Goal: Task Accomplishment & Management: Complete application form

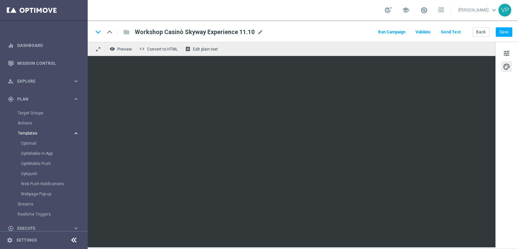
click at [28, 133] on span "Templates" at bounding box center [42, 133] width 48 height 4
click at [22, 67] on link "Mission Control" at bounding box center [48, 63] width 62 height 18
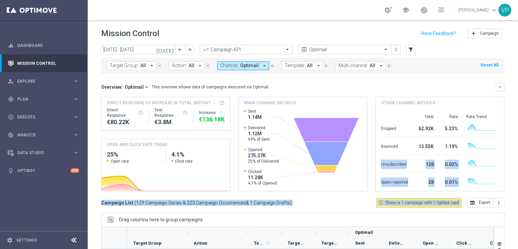
drag, startPoint x: 508, startPoint y: 151, endPoint x: 512, endPoint y: 194, distance: 44.0
click at [512, 194] on div "Mission Control add Campaign today 06 Oct 2025 - 12 Oct 2025 arrow_back arrow_f…" at bounding box center [303, 134] width 430 height 228
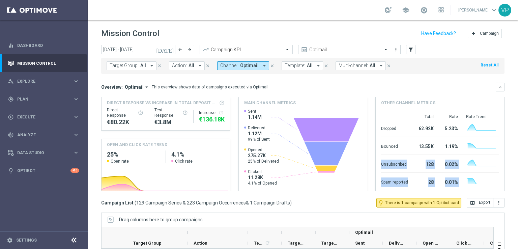
click at [170, 48] on icon "[DATE]" at bounding box center [165, 49] width 18 height 6
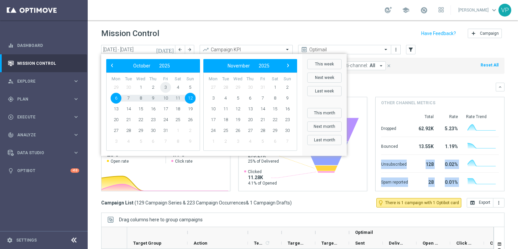
click at [164, 86] on span "3" at bounding box center [165, 87] width 11 height 11
click at [168, 87] on span "3" at bounding box center [165, 87] width 11 height 11
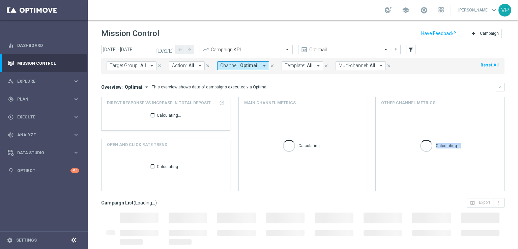
click at [171, 52] on icon "[DATE]" at bounding box center [165, 49] width 18 height 6
type input "[DATE] - [DATE]"
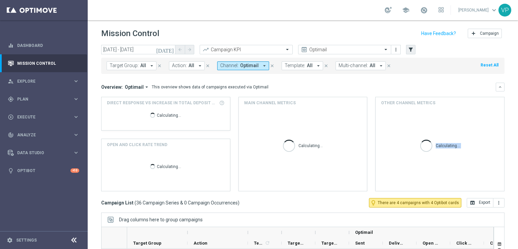
click at [416, 53] on div "today 04 Oct 2025 - 04 Oct 2025 arrow_back arrow_forward Campaign KPI trending_…" at bounding box center [302, 50] width 403 height 10
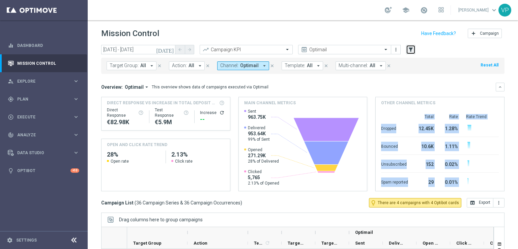
click at [411, 50] on icon "filter_alt" at bounding box center [410, 49] width 6 height 6
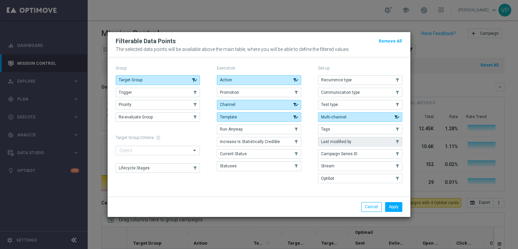
click at [363, 141] on button "Last modified by" at bounding box center [360, 141] width 84 height 9
click at [396, 206] on button "Apply" at bounding box center [393, 206] width 17 height 9
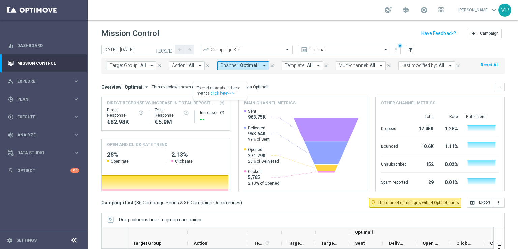
click at [447, 64] on icon "arrow_drop_down" at bounding box center [450, 66] width 6 height 6
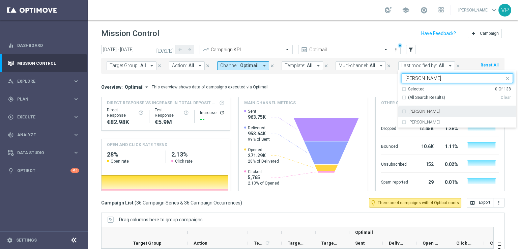
click at [425, 113] on label "[PERSON_NAME]" at bounding box center [423, 111] width 31 height 4
type input "valentina"
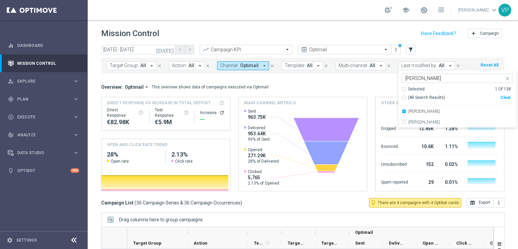
click at [356, 85] on div "Overview: Optimail arrow_drop_down This overview shows data of campaigns execut…" at bounding box center [298, 87] width 394 height 6
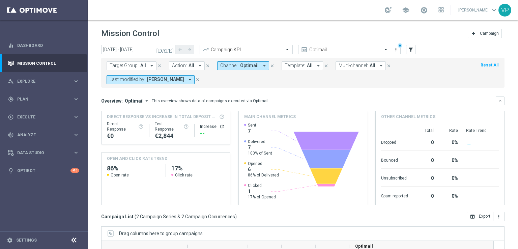
scroll to position [102, 0]
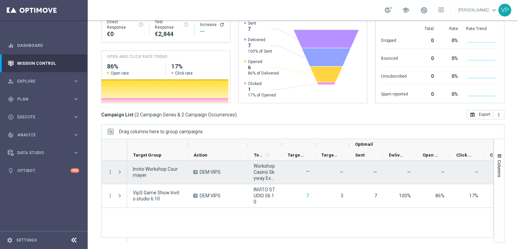
click at [123, 172] on span at bounding box center [120, 171] width 7 height 13
click at [117, 170] on span at bounding box center [120, 171] width 6 height 5
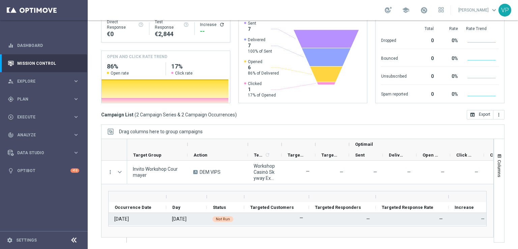
click at [222, 217] on span "Not Run" at bounding box center [223, 219] width 14 height 4
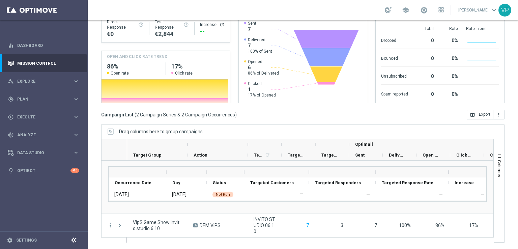
scroll to position [0, 0]
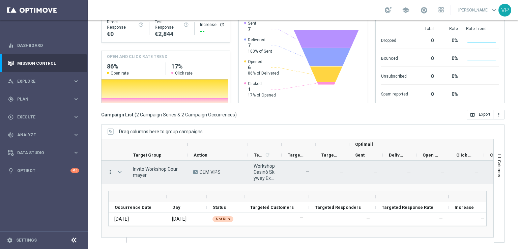
click at [111, 169] on icon "more_vert" at bounding box center [110, 172] width 6 height 6
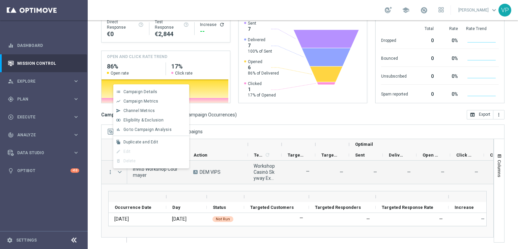
click at [259, 126] on div "Drag columns here to group campaigns" at bounding box center [302, 131] width 403 height 14
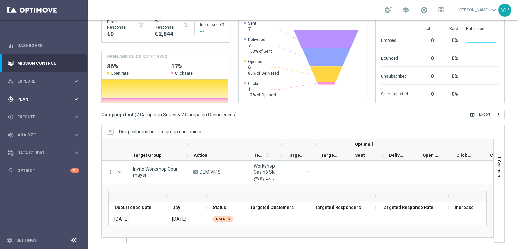
click at [59, 98] on span "Plan" at bounding box center [45, 99] width 56 height 4
click at [54, 132] on span "Templates" at bounding box center [42, 133] width 48 height 4
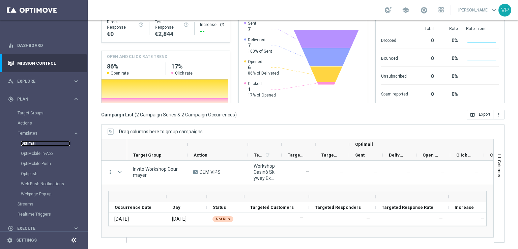
click at [29, 142] on link "Optimail" at bounding box center [45, 143] width 49 height 5
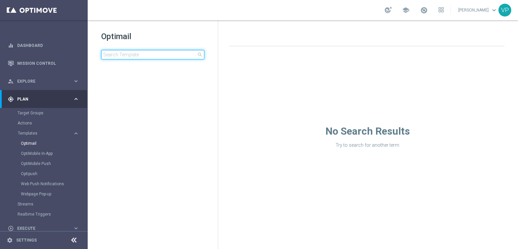
click at [168, 57] on input at bounding box center [152, 54] width 103 height 9
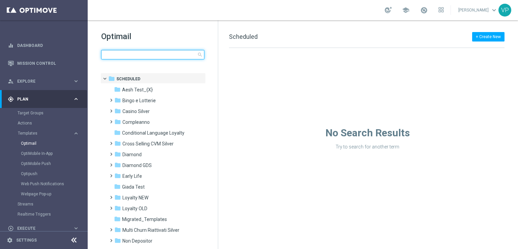
type input "k"
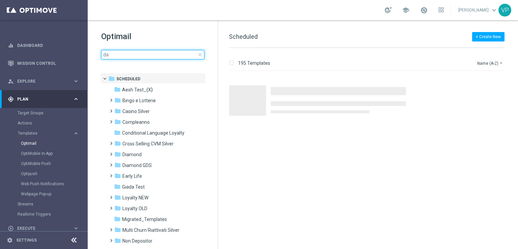
type input "d"
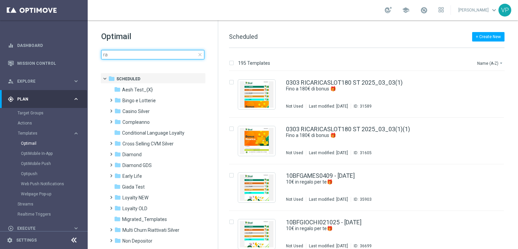
type input "r"
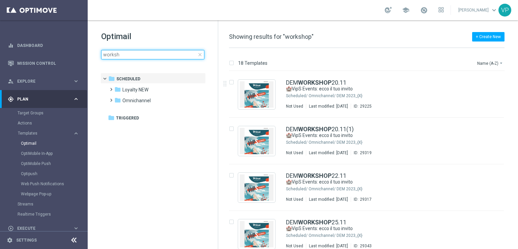
type input "works"
drag, startPoint x: 170, startPoint y: 53, endPoint x: 102, endPoint y: 39, distance: 69.1
click at [102, 39] on div "Optimail works close" at bounding box center [159, 45] width 117 height 28
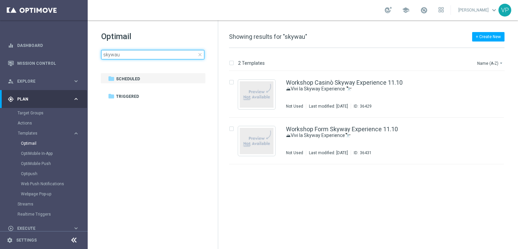
type input "skywa"
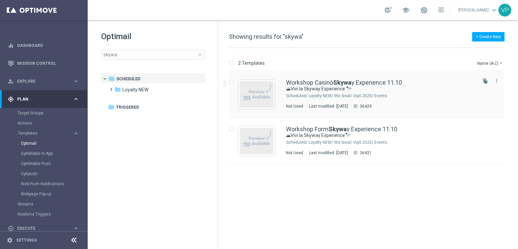
click at [430, 101] on div "Workshop Casinò Skywa y Experience 11.10 ⛰Vivi la Skyway Experience 🔭 Scheduled…" at bounding box center [380, 94] width 189 height 29
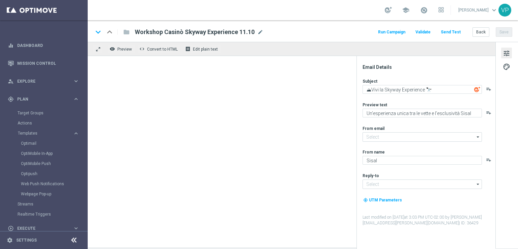
type input "newsletter@comunicazioni.sisal.it"
type input "info@sisal.it"
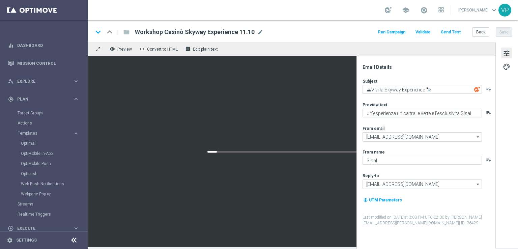
click at [399, 33] on button "Run Campaign" at bounding box center [391, 32] width 29 height 9
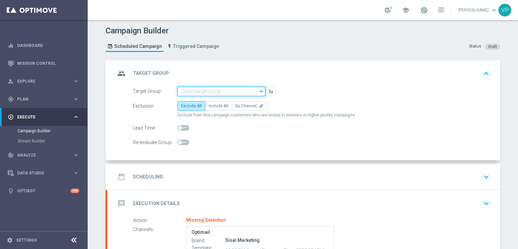
click at [250, 91] on input at bounding box center [221, 91] width 88 height 9
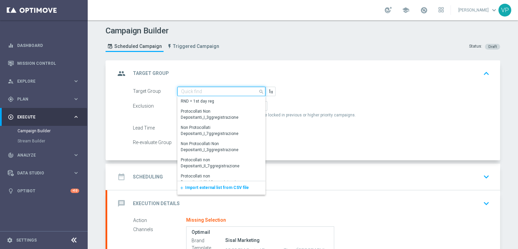
type input "j"
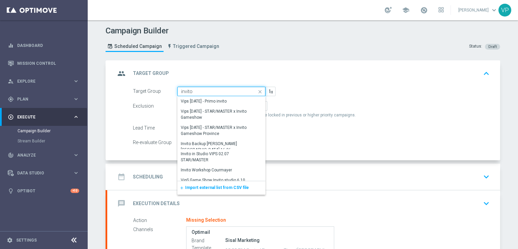
click at [208, 89] on input "invito" at bounding box center [221, 91] width 88 height 9
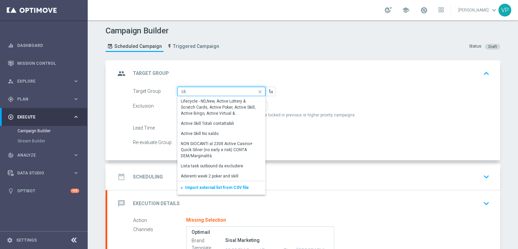
type input "s"
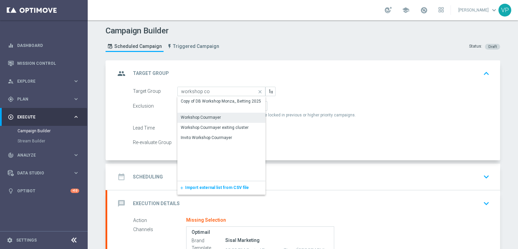
click at [220, 115] on div "Workshop Courmayer" at bounding box center [221, 117] width 88 height 9
type input "Workshop Courmayer"
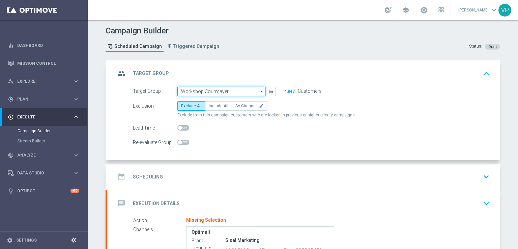
click at [240, 90] on input "Workshop Courmayer" at bounding box center [221, 91] width 88 height 9
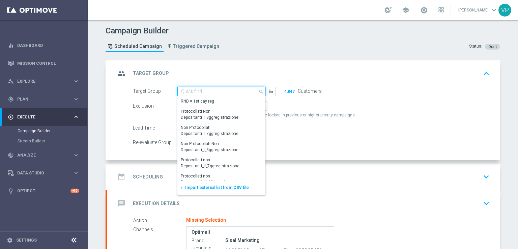
paste input "Invito Workshop Courmayer"
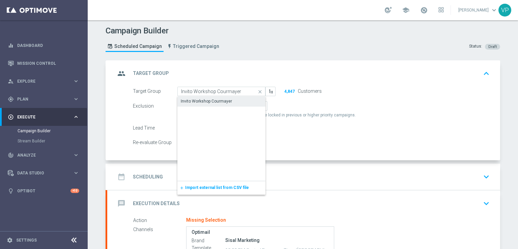
click at [235, 99] on div "Invito Workshop Courmayer" at bounding box center [221, 100] width 88 height 9
type input "Invito Workshop Courmayer"
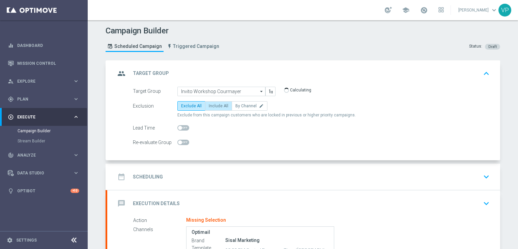
click at [221, 107] on label "Include All" at bounding box center [218, 105] width 27 height 9
click at [213, 107] on input "Include All" at bounding box center [211, 107] width 4 height 4
radio input "true"
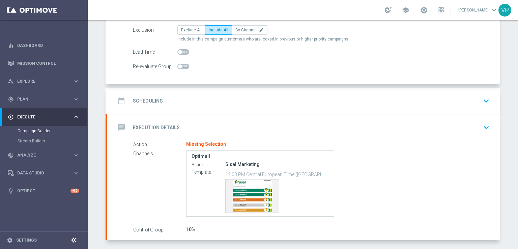
click at [481, 96] on icon "keyboard_arrow_down" at bounding box center [486, 101] width 10 height 10
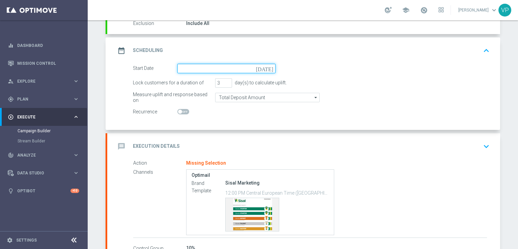
click at [261, 69] on input at bounding box center [226, 68] width 98 height 9
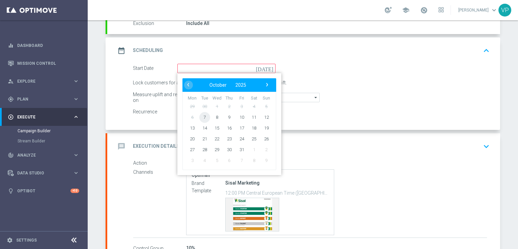
click at [202, 117] on span "7" at bounding box center [204, 117] width 11 height 11
type input "[DATE]"
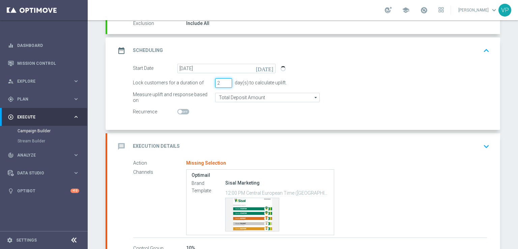
click at [224, 83] on input "2" at bounding box center [223, 82] width 17 height 9
type input "1"
click at [224, 83] on input "1" at bounding box center [223, 82] width 17 height 9
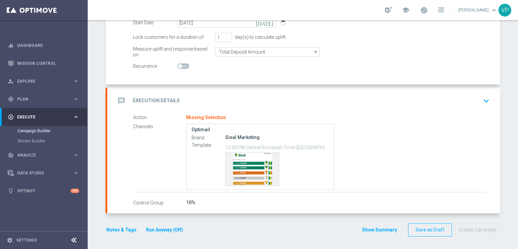
click at [481, 101] on icon "keyboard_arrow_down" at bounding box center [486, 101] width 10 height 10
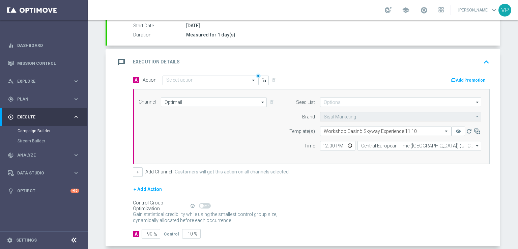
scroll to position [0, 0]
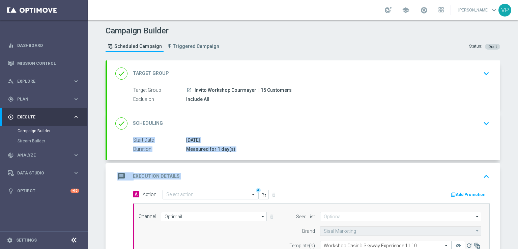
drag, startPoint x: 502, startPoint y: 118, endPoint x: 517, endPoint y: 159, distance: 43.9
click at [517, 166] on div "Campaign Builder Scheduled Campaign Triggered Campaign Status: Draft done Targe…" at bounding box center [303, 134] width 430 height 228
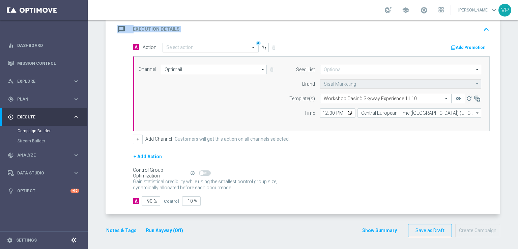
click at [217, 50] on div "Select action" at bounding box center [210, 47] width 96 height 9
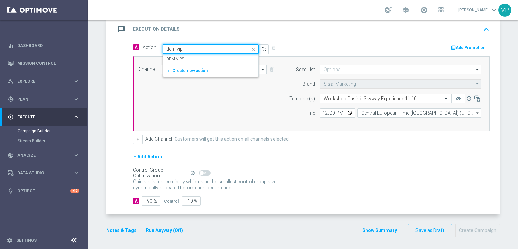
type input "dem vips"
click at [214, 56] on div "DEM VIPS edit" at bounding box center [210, 59] width 89 height 11
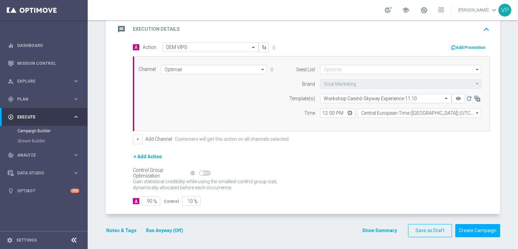
click at [283, 99] on div "Template(s)" at bounding box center [297, 98] width 34 height 9
click at [345, 112] on input "12:00" at bounding box center [337, 112] width 35 height 9
type input "15:50"
click at [421, 179] on div "Gain statistical credibility while using the smallest control group size, dynam…" at bounding box center [311, 185] width 356 height 16
click at [148, 198] on input "90" at bounding box center [151, 200] width 19 height 9
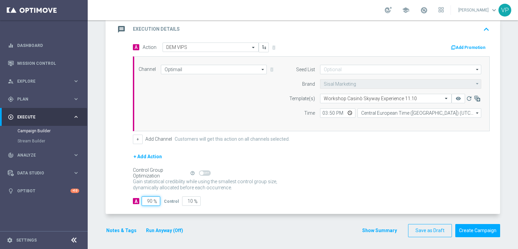
type input "0"
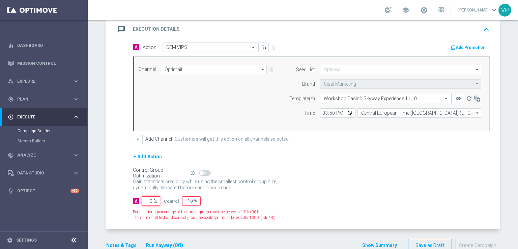
type input "100"
type input "10"
type input "90"
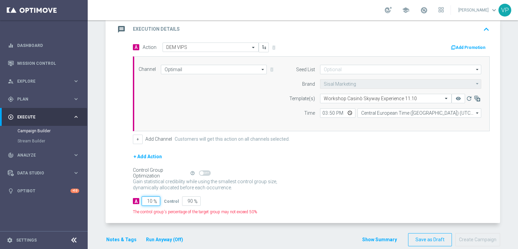
type input "100"
type input "0"
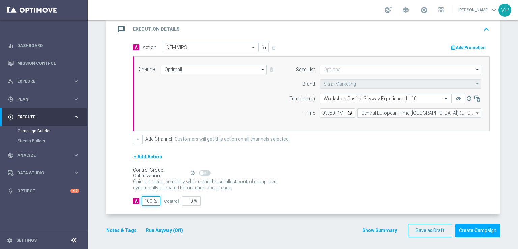
type input "100"
click at [223, 209] on div "A Action Select action DEM VIPS delete_forever Add Promotion Channel Optimail O…" at bounding box center [303, 128] width 393 height 172
click at [155, 231] on button "Run Anyway (Off)" at bounding box center [164, 230] width 38 height 8
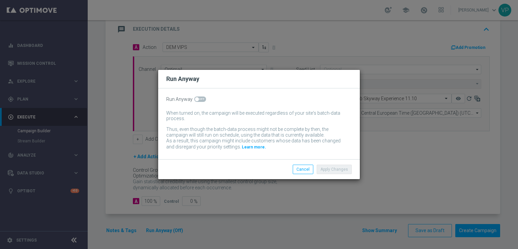
click at [199, 96] on span at bounding box center [200, 98] width 12 height 5
click at [199, 96] on input "checkbox" at bounding box center [200, 98] width 12 height 5
checkbox input "true"
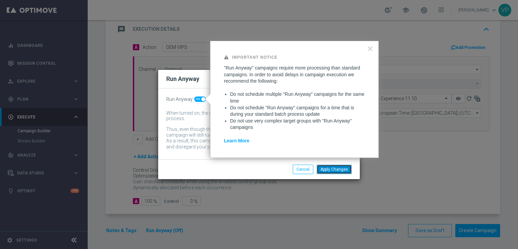
click at [332, 169] on button "Apply Changes" at bounding box center [333, 168] width 35 height 9
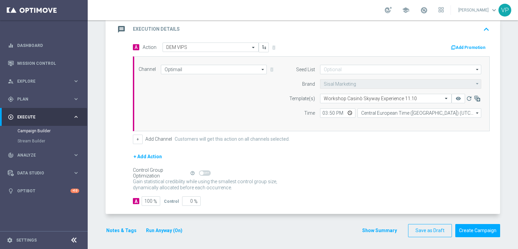
click at [129, 227] on button "Notes & Tags" at bounding box center [121, 230] width 32 height 8
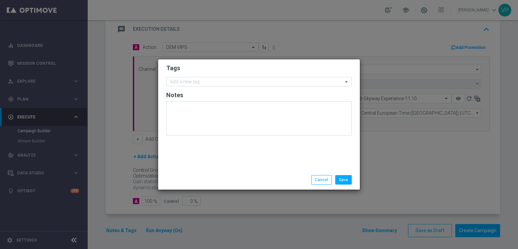
click at [199, 94] on h2 "Notes" at bounding box center [258, 95] width 185 height 8
click at [195, 77] on div "Add a new tag" at bounding box center [258, 81] width 185 height 9
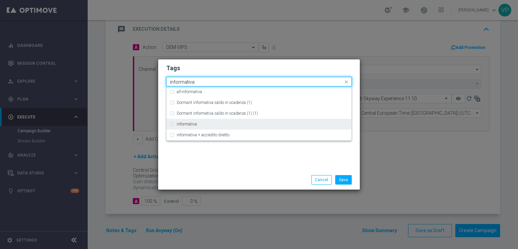
click at [194, 121] on div "informativa" at bounding box center [259, 124] width 178 height 11
type input "informativa"
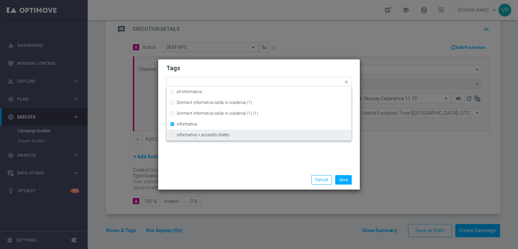
click at [196, 174] on div "Save Cancel" at bounding box center [258, 180] width 201 height 20
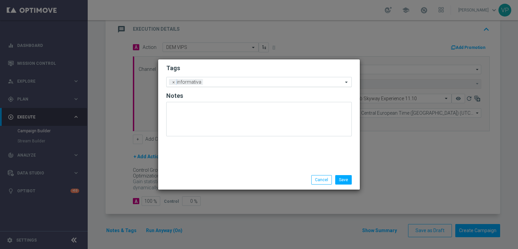
click at [232, 84] on input "text" at bounding box center [274, 83] width 137 height 6
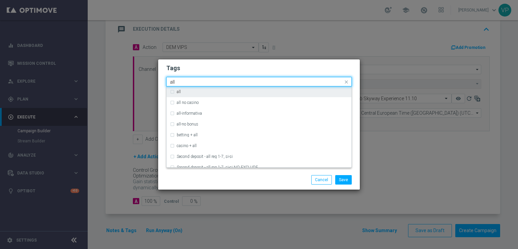
click at [233, 91] on div "all" at bounding box center [262, 92] width 171 height 4
type input "all"
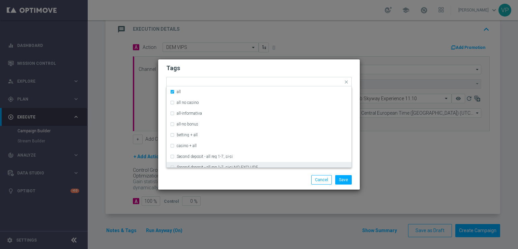
click at [229, 179] on div "Save Cancel" at bounding box center [291, 179] width 130 height 9
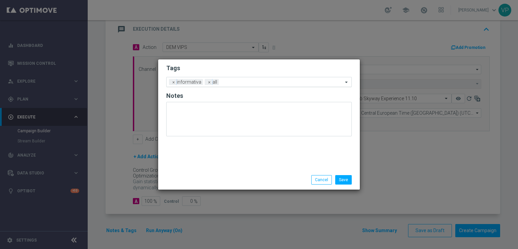
click at [248, 85] on div at bounding box center [281, 83] width 122 height 7
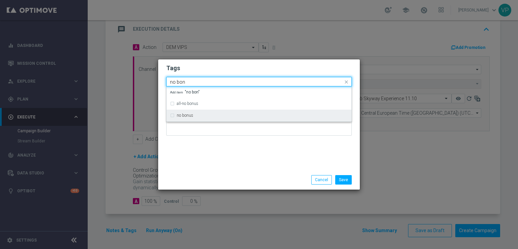
click at [222, 113] on div "no bonus" at bounding box center [259, 115] width 178 height 11
type input "no bon"
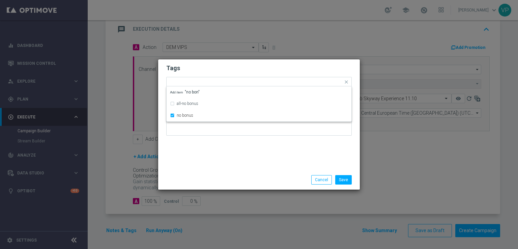
click at [231, 160] on div "Tags Quick find × informativa × all × no bonus all-no bonus no bonus Add item "…" at bounding box center [258, 114] width 201 height 111
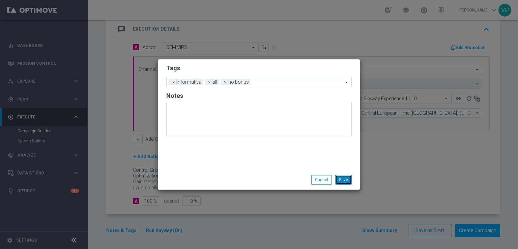
click at [346, 179] on button "Save" at bounding box center [343, 179] width 17 height 9
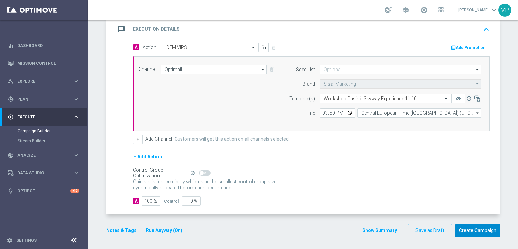
click at [473, 226] on button "Create Campaign" at bounding box center [477, 230] width 45 height 13
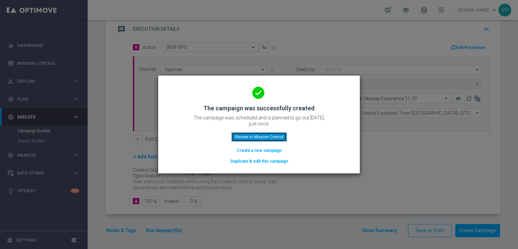
click at [265, 136] on button "Review in Mission Control" at bounding box center [259, 136] width 56 height 9
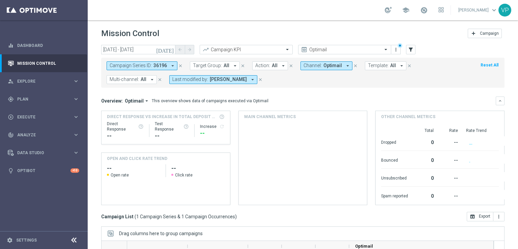
scroll to position [102, 0]
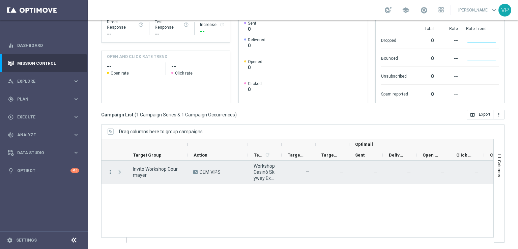
click at [119, 174] on span "Press SPACE to select this row." at bounding box center [120, 172] width 6 height 6
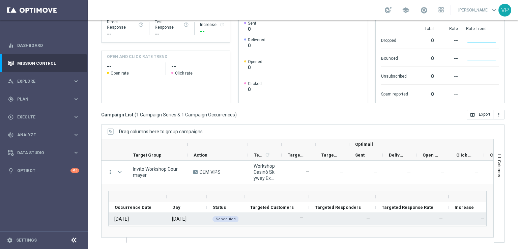
click at [125, 216] on div "[DATE]" at bounding box center [121, 219] width 14 height 6
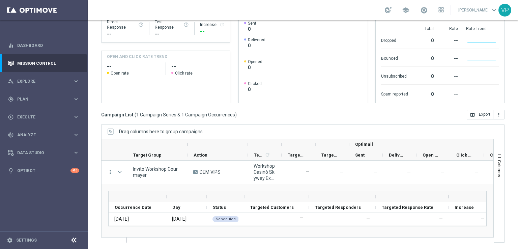
scroll to position [1, 0]
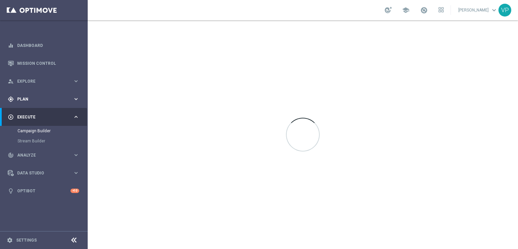
click at [35, 96] on div "gps_fixed Plan" at bounding box center [40, 99] width 65 height 6
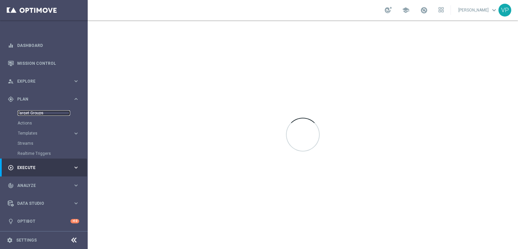
click at [38, 113] on link "Target Groups" at bounding box center [44, 112] width 53 height 5
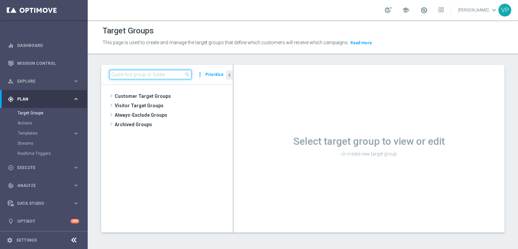
click at [155, 74] on input at bounding box center [150, 74] width 82 height 9
type input "t"
click at [158, 74] on input at bounding box center [150, 74] width 82 height 9
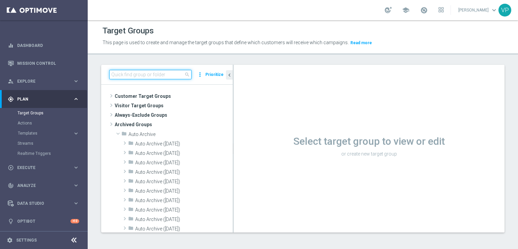
click at [158, 74] on input at bounding box center [150, 74] width 82 height 9
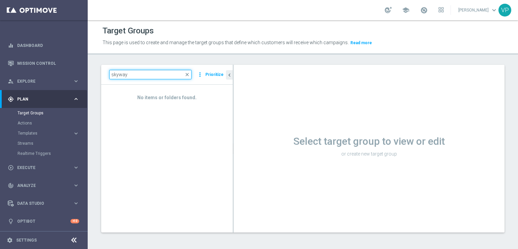
type input "skyway"
drag, startPoint x: 185, startPoint y: 71, endPoint x: 189, endPoint y: 74, distance: 5.3
click at [189, 74] on div "skyway close" at bounding box center [150, 74] width 82 height 9
click at [189, 74] on span "close" at bounding box center [186, 74] width 5 height 5
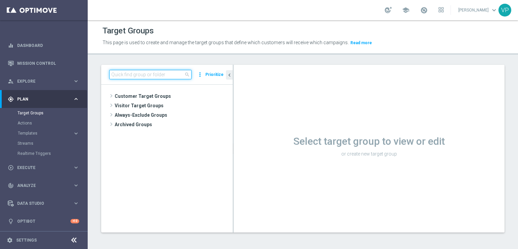
click at [178, 71] on input at bounding box center [150, 74] width 82 height 9
type input "e"
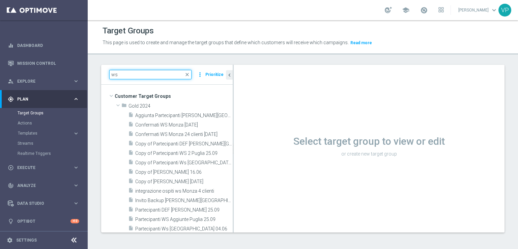
click at [232, 115] on div at bounding box center [232, 148] width 1 height 167
click at [151, 77] on input "ws" at bounding box center [150, 74] width 82 height 9
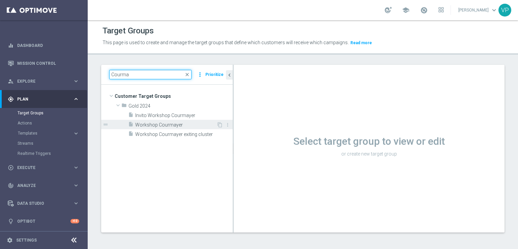
type input "Courma"
click at [186, 120] on div "insert_drive_file Workshop Courmayer" at bounding box center [172, 124] width 88 height 9
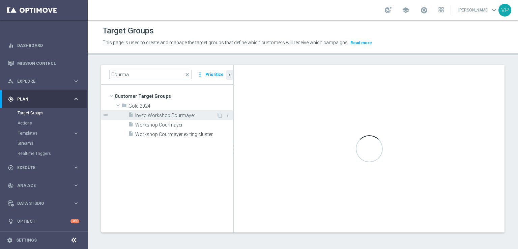
click at [183, 115] on span "Invito Workshop Courmayer" at bounding box center [175, 116] width 81 height 6
click at [193, 113] on span "Invito Workshop Courmayer" at bounding box center [175, 116] width 81 height 6
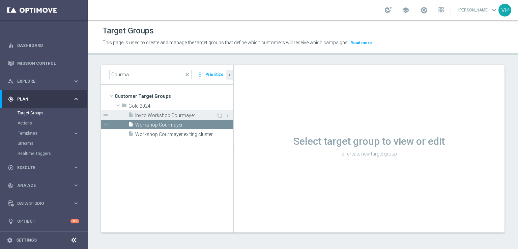
click at [193, 113] on span "Invito Workshop Courmayer" at bounding box center [175, 116] width 81 height 6
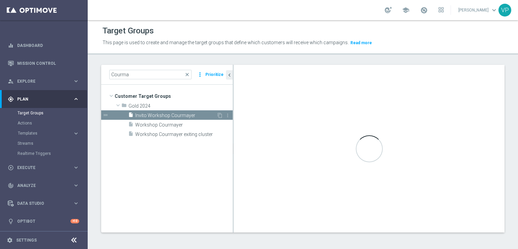
click at [193, 113] on span "Invito Workshop Courmayer" at bounding box center [175, 116] width 81 height 6
click at [169, 117] on span "Invito Workshop Courmayer" at bounding box center [175, 116] width 81 height 6
click at [168, 115] on span "Invito Workshop Courmayer" at bounding box center [183, 116] width 97 height 6
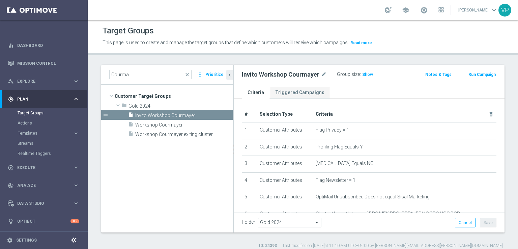
click at [370, 75] on div "Group size : Show" at bounding box center [370, 74] width 67 height 8
click at [363, 73] on span "Show" at bounding box center [367, 74] width 11 height 5
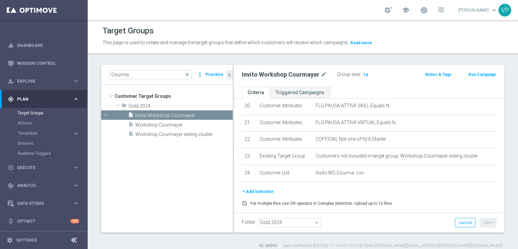
scroll to position [353, 0]
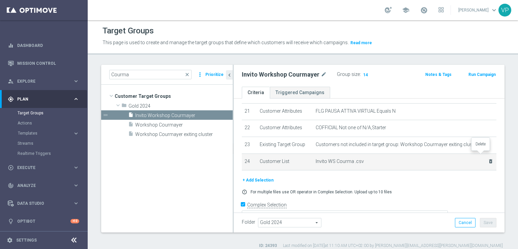
click at [488, 158] on icon "delete_forever" at bounding box center [490, 160] width 5 height 5
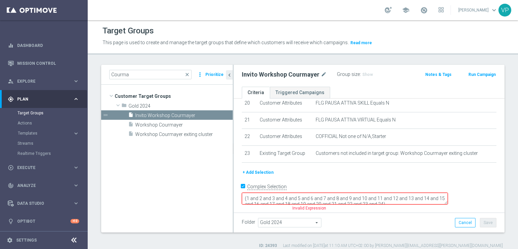
scroll to position [327, 0]
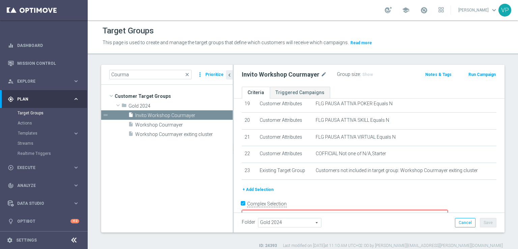
click at [244, 186] on button "+ Add Selection" at bounding box center [258, 189] width 32 height 7
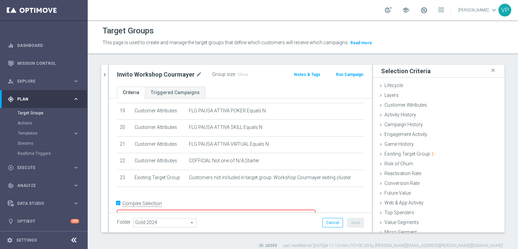
scroll to position [15, 0]
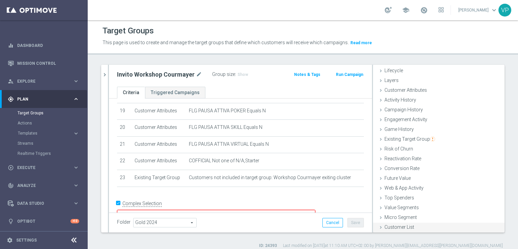
click at [395, 230] on div "Customer List done" at bounding box center [438, 227] width 131 height 10
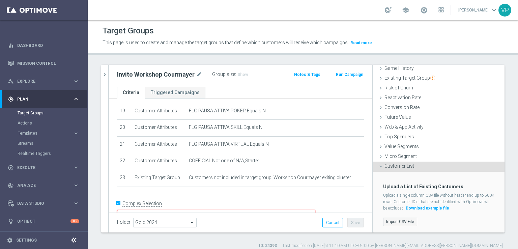
click at [387, 221] on label "Import CSV File" at bounding box center [400, 221] width 34 height 8
click at [0, 0] on input "Import CSV File" at bounding box center [0, 0] width 0 height 0
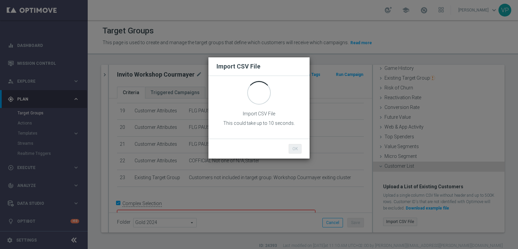
scroll to position [0, 0]
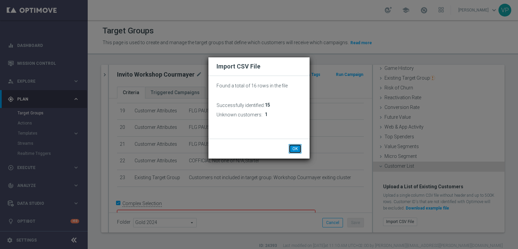
click at [293, 145] on button "OK" at bounding box center [294, 148] width 13 height 9
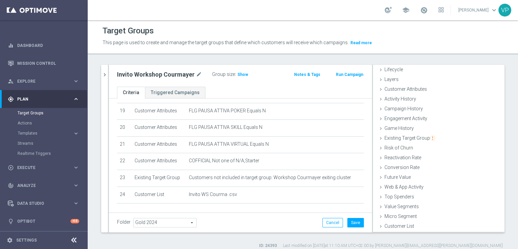
scroll to position [15, 0]
click at [351, 221] on button "Save" at bounding box center [355, 222] width 17 height 9
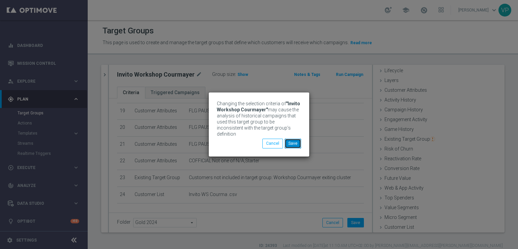
click at [294, 144] on button "Save" at bounding box center [292, 142] width 17 height 9
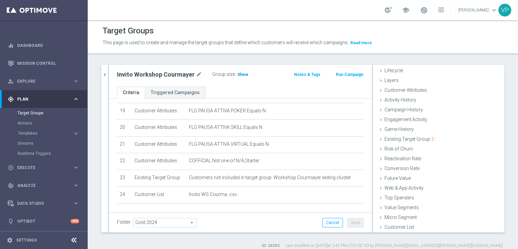
click at [244, 73] on span "Show" at bounding box center [242, 74] width 11 height 5
click at [159, 75] on h2 "Invito Workshop Courmayer" at bounding box center [155, 74] width 77 height 8
copy div "Invito Workshop Courmayer"
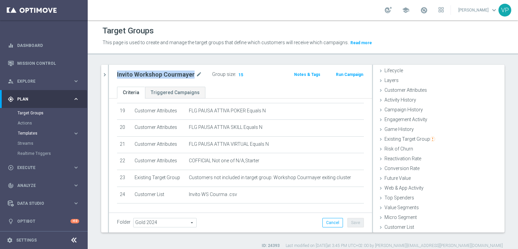
click at [22, 132] on span "Templates" at bounding box center [42, 133] width 48 height 4
click at [26, 143] on link "Optimail" at bounding box center [45, 143] width 49 height 5
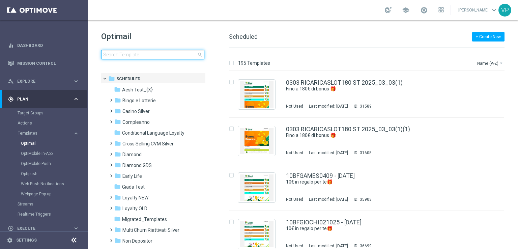
click at [149, 54] on input at bounding box center [152, 54] width 103 height 9
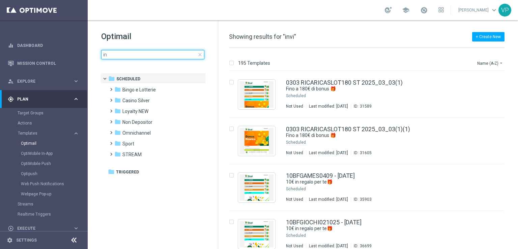
type input "i"
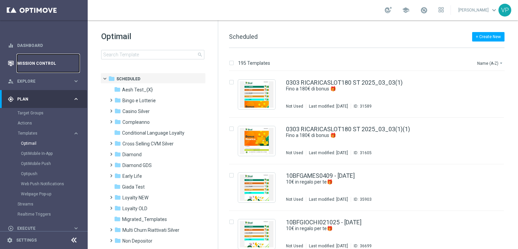
click at [26, 59] on link "Mission Control" at bounding box center [48, 63] width 62 height 18
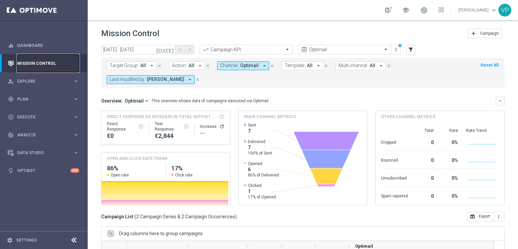
scroll to position [102, 0]
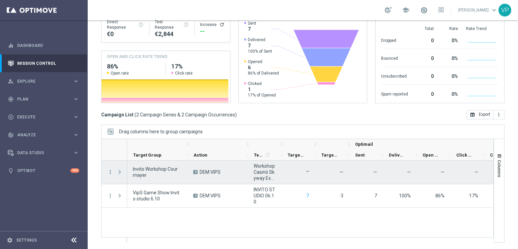
click at [117, 169] on span "Press SPACE to select this row." at bounding box center [120, 171] width 6 height 5
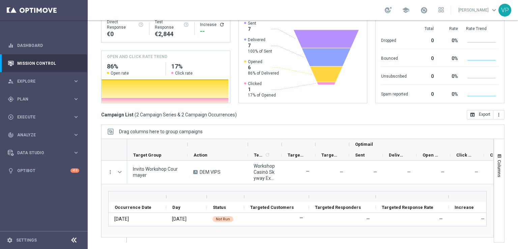
scroll to position [0, 0]
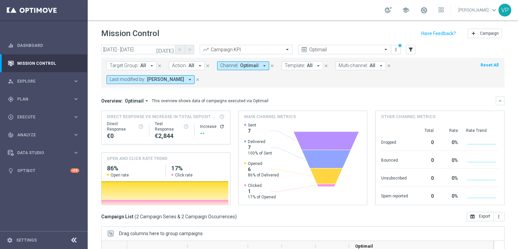
click at [171, 50] on icon "[DATE]" at bounding box center [165, 49] width 18 height 6
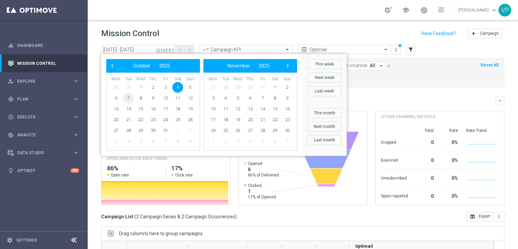
click at [124, 97] on span "7" at bounding box center [128, 98] width 11 height 11
type input "[DATE] - [DATE]"
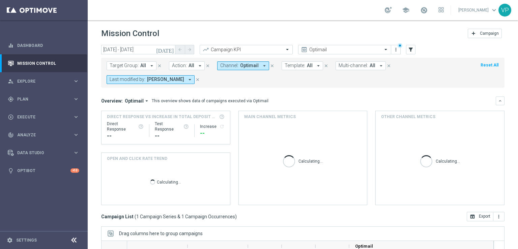
scroll to position [102, 0]
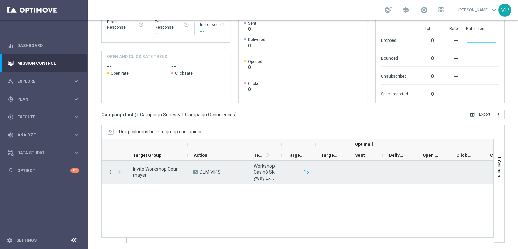
click at [120, 170] on span "Press SPACE to select this row." at bounding box center [120, 171] width 6 height 5
click at [0, 0] on span "Press SPACE to select this row." at bounding box center [0, 0] width 0 height 0
click at [120, 170] on span "Press SPACE to select this row." at bounding box center [120, 171] width 6 height 5
click at [118, 169] on span "Press SPACE to select this row." at bounding box center [120, 171] width 6 height 5
